Goal: Register for event/course

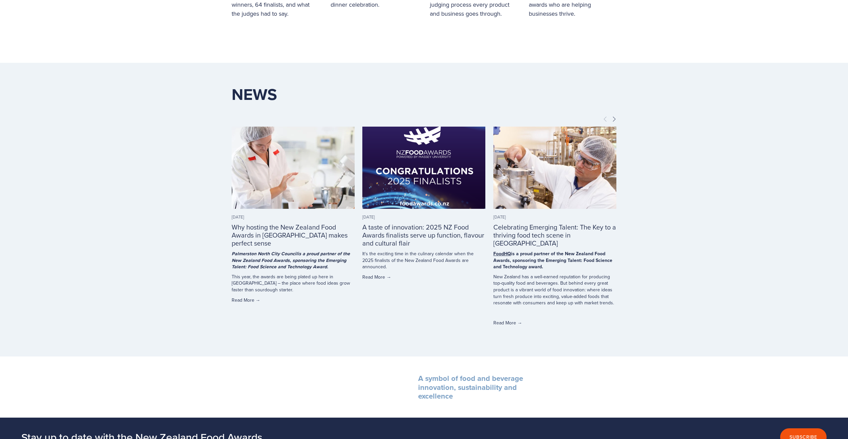
scroll to position [1898, 0]
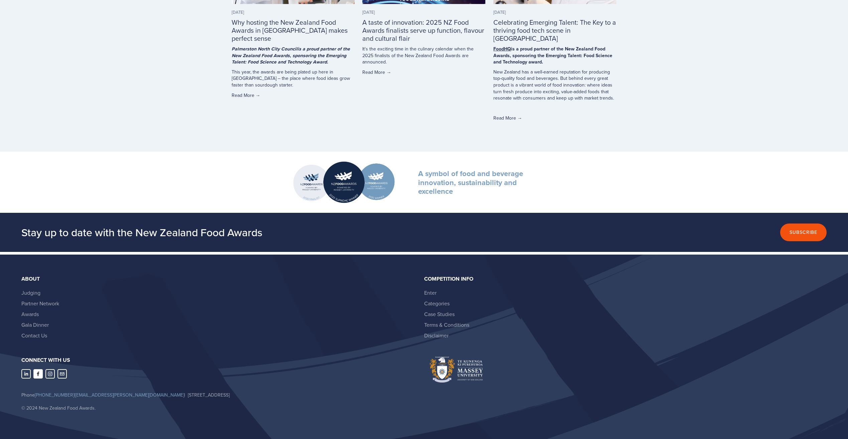
click at [36, 374] on use "Abbie Harris" at bounding box center [37, 374] width 9 height 9
click at [27, 373] on use "LinkedIn" at bounding box center [25, 374] width 9 height 9
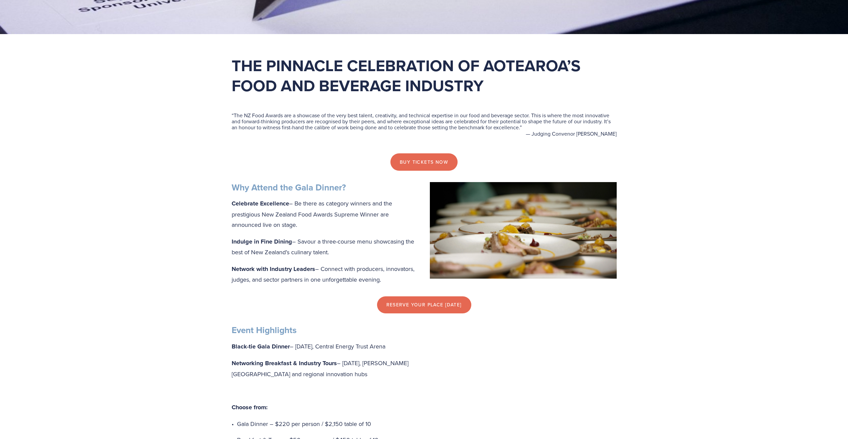
scroll to position [535, 0]
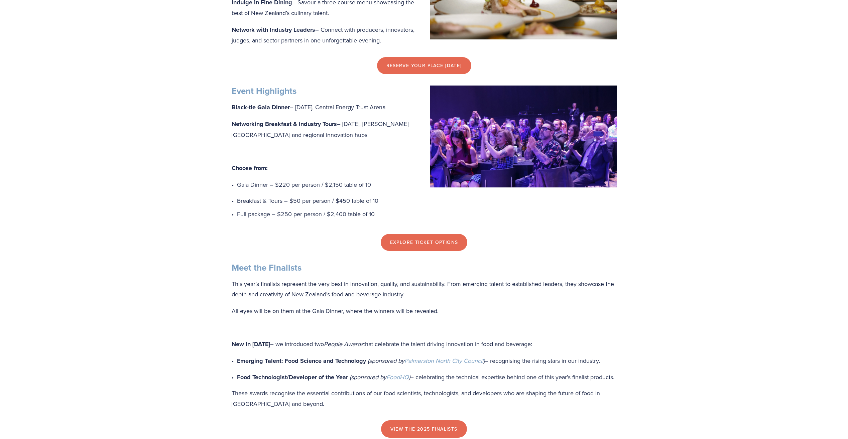
click at [454, 257] on div "Explore Ticket Options" at bounding box center [424, 242] width 397 height 29
click at [429, 251] on link "Explore Ticket Options" at bounding box center [424, 241] width 87 height 17
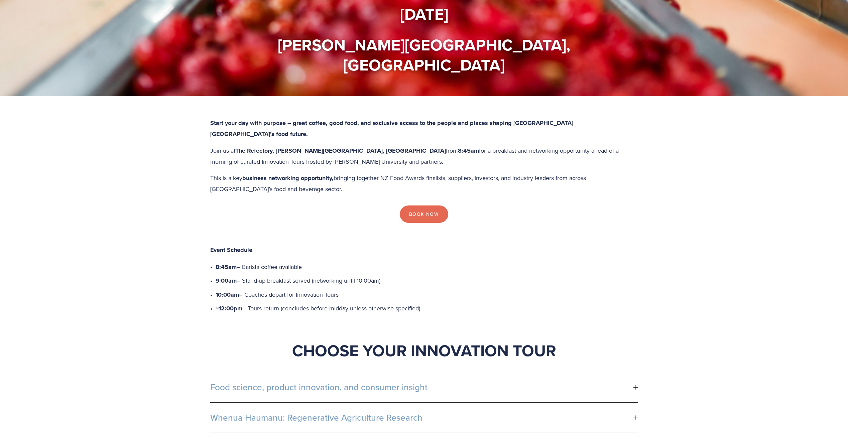
scroll to position [100, 0]
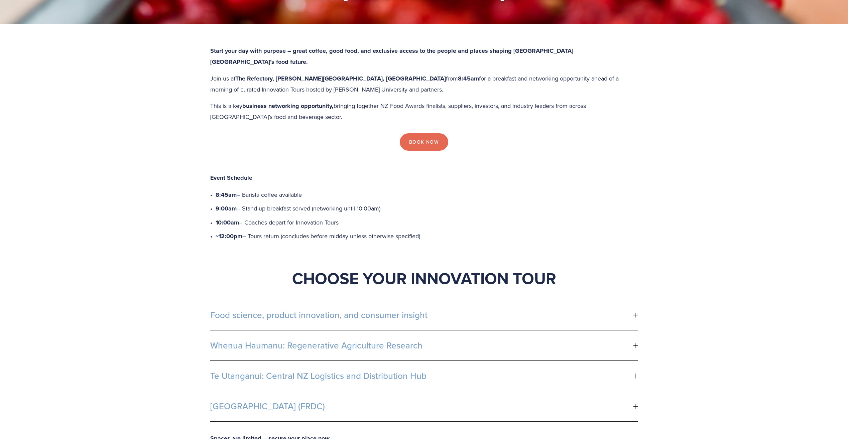
click at [382, 371] on span "Te Utanganui: Central NZ Logistics and Distribution Hub" at bounding box center [421, 376] width 423 height 10
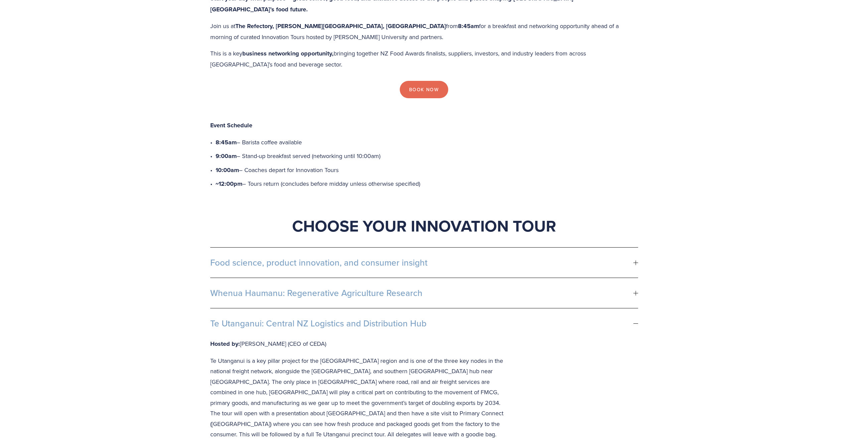
scroll to position [301, 0]
